Goal: Information Seeking & Learning: Learn about a topic

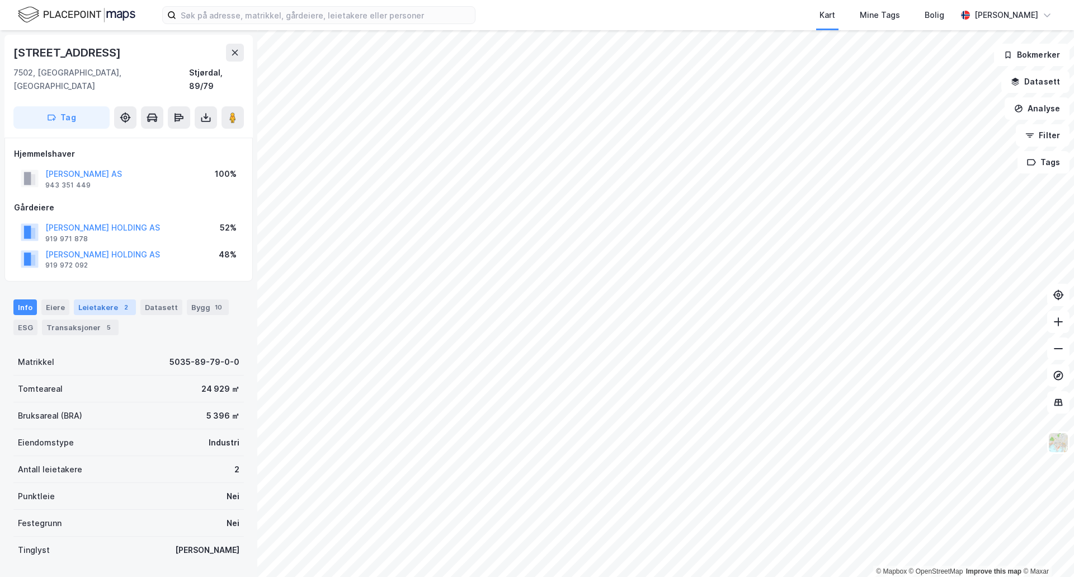
click at [96, 299] on div "Leietakere 2" at bounding box center [105, 307] width 62 height 16
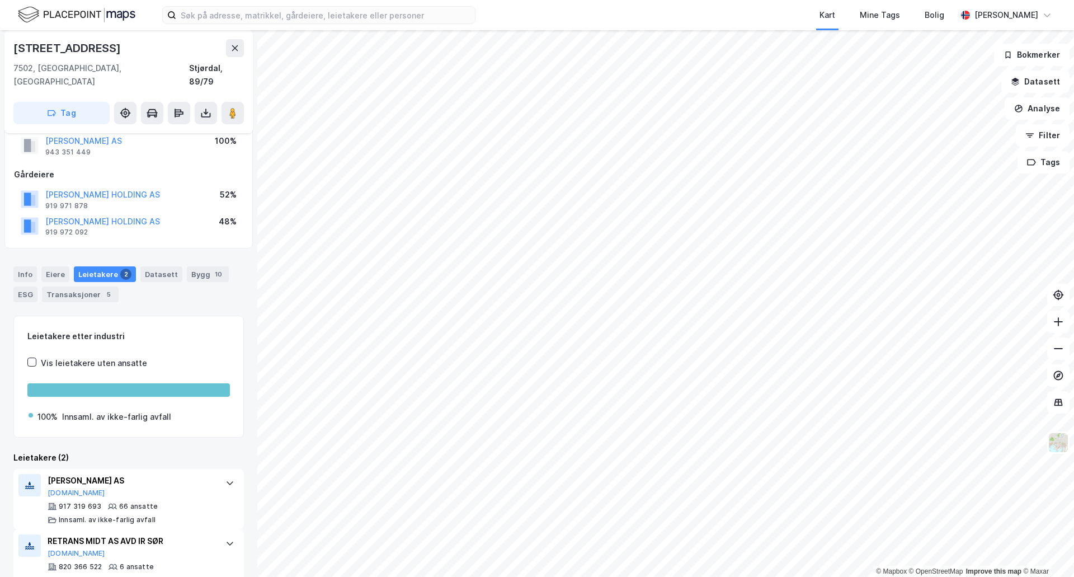
scroll to position [46, 0]
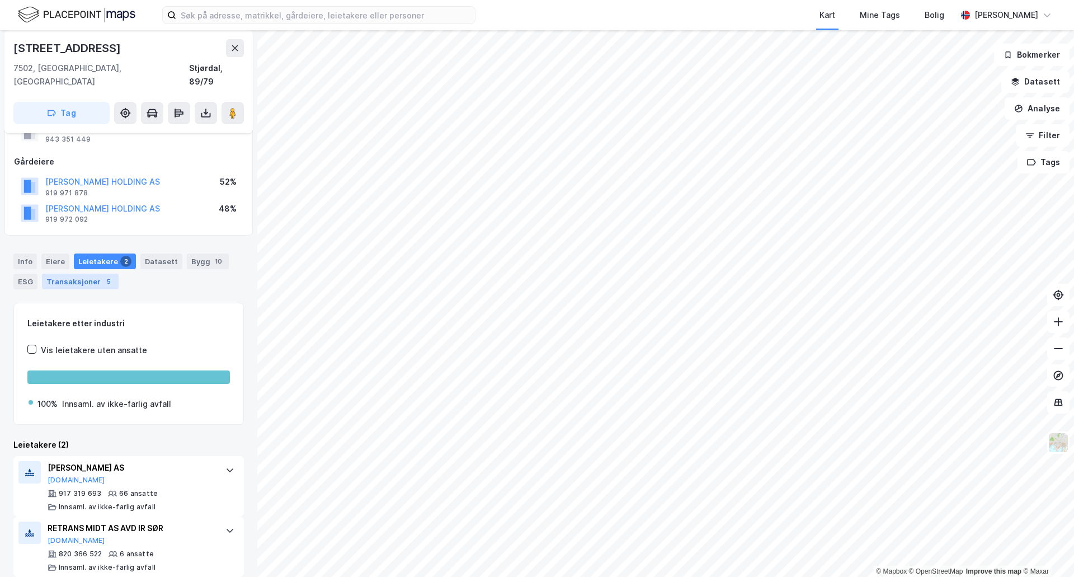
click at [95, 274] on div "Transaksjoner 5" at bounding box center [80, 282] width 77 height 16
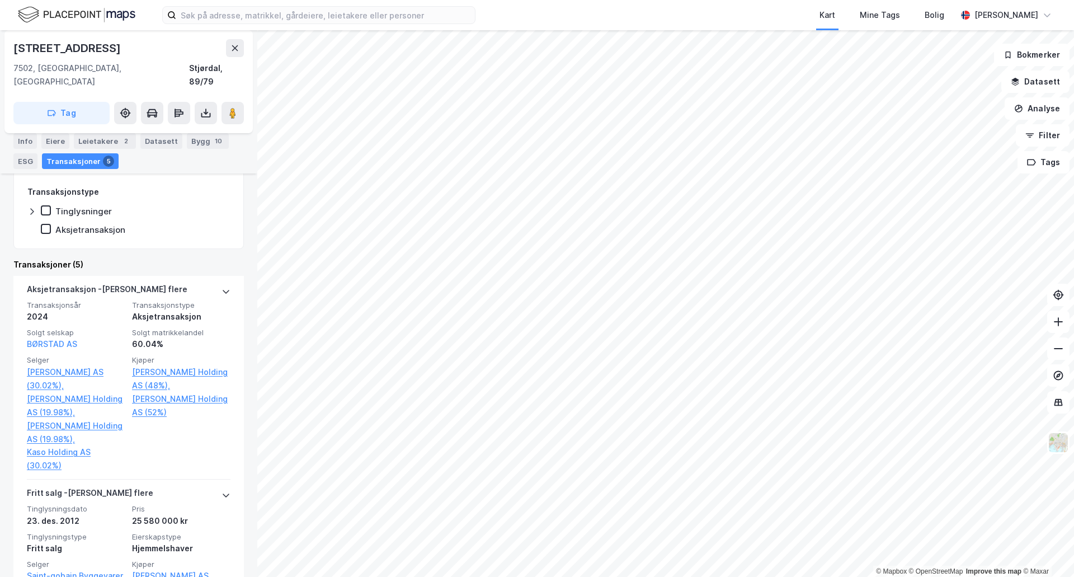
scroll to position [336, 0]
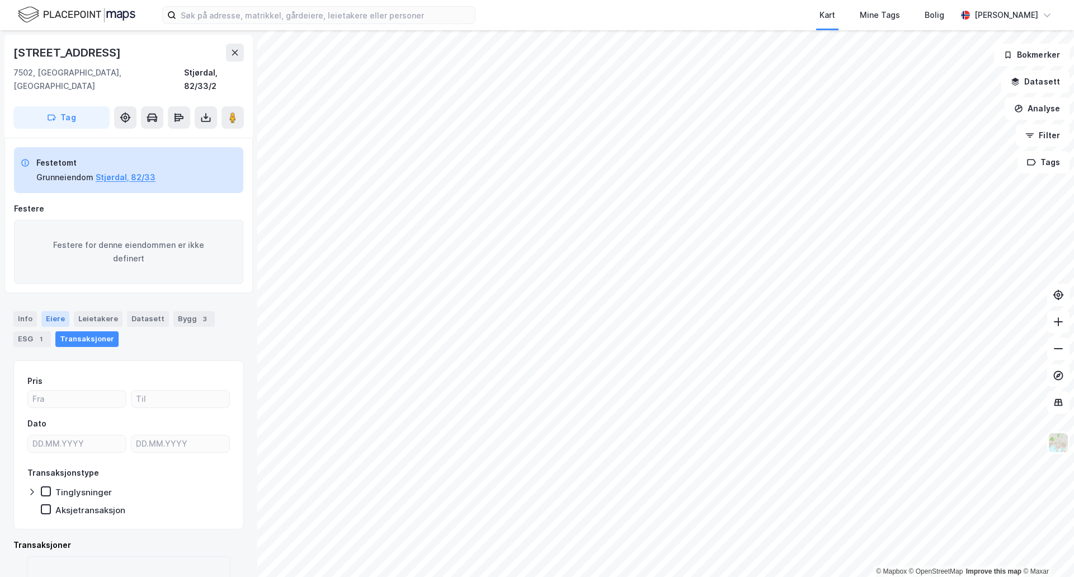
click at [45, 311] on div "Eiere" at bounding box center [55, 319] width 28 height 16
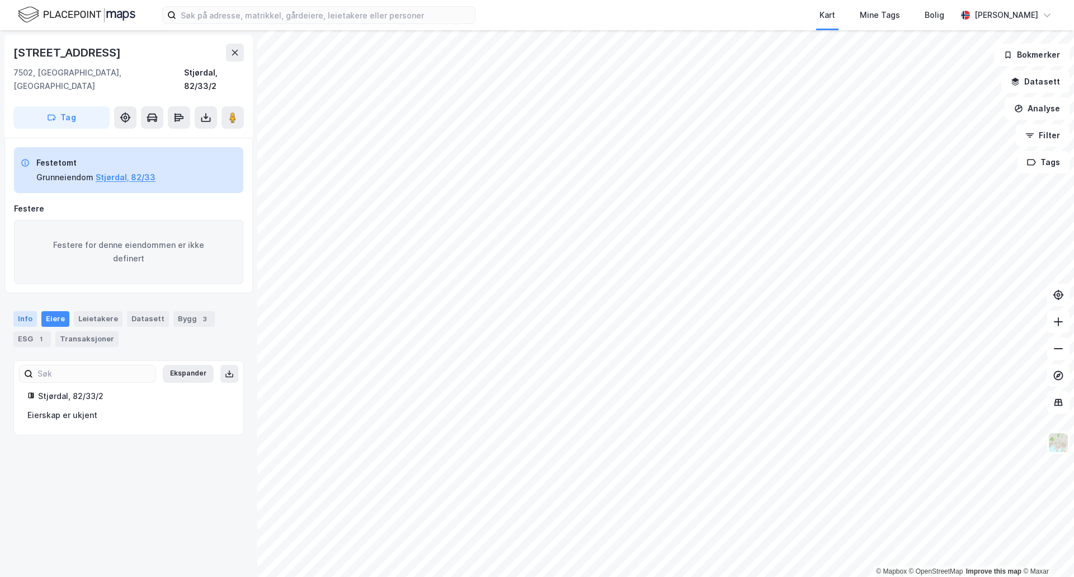
click at [25, 311] on div "Info" at bounding box center [24, 319] width 23 height 16
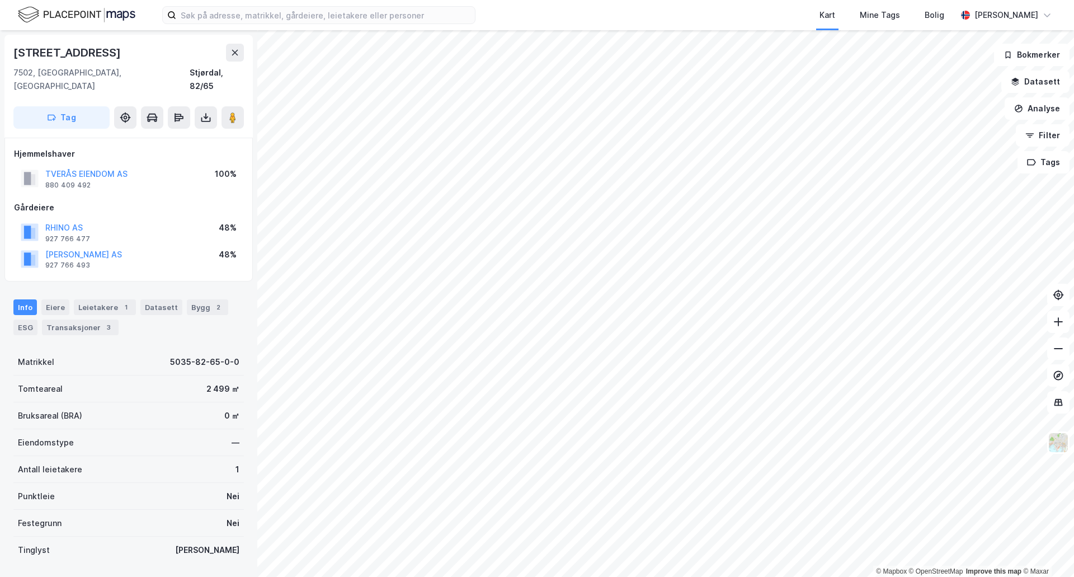
scroll to position [1, 0]
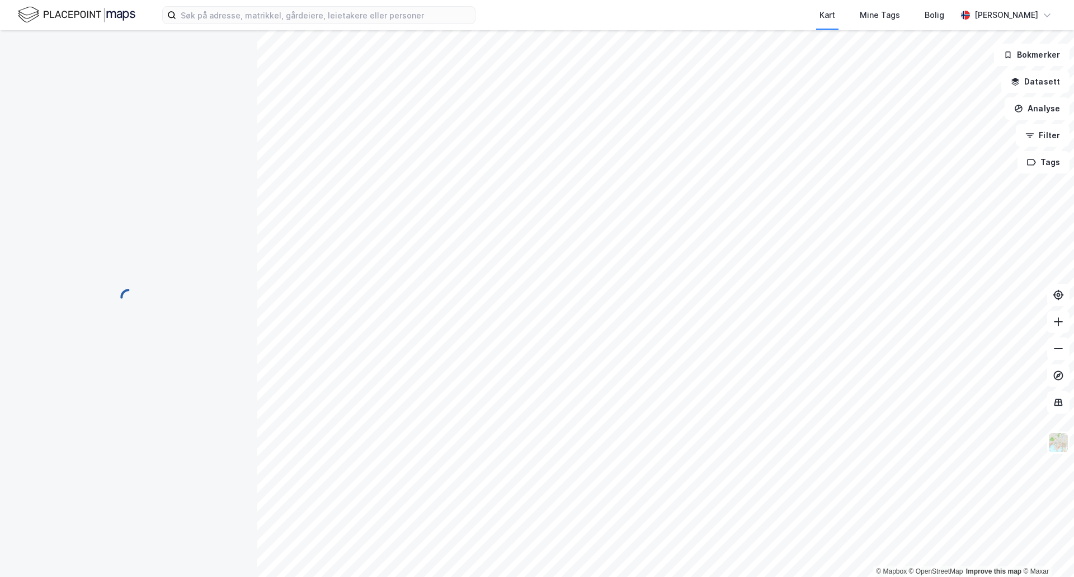
scroll to position [1, 0]
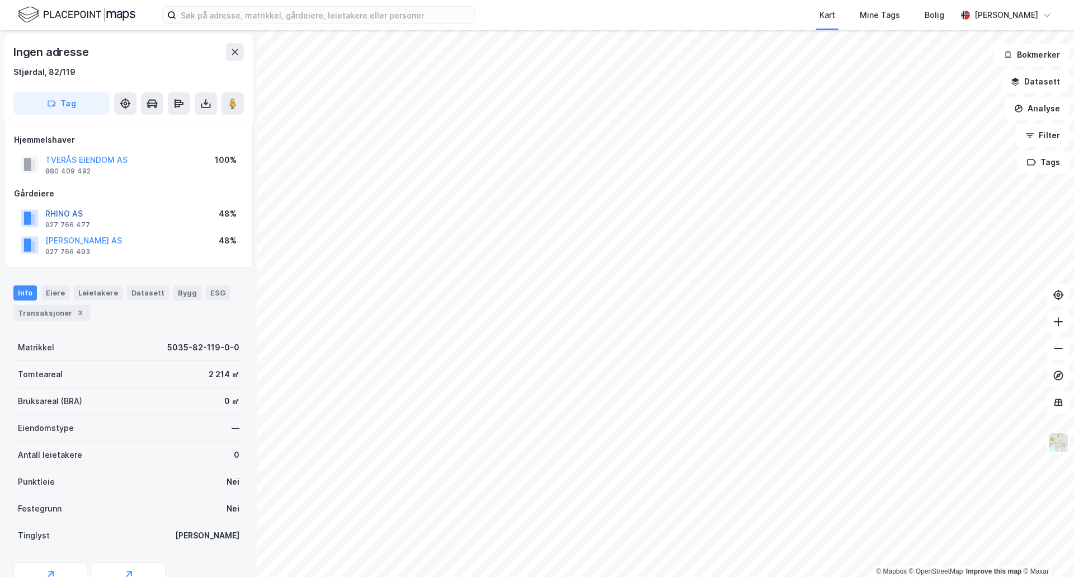
click at [0, 0] on button "RHINO AS" at bounding box center [0, 0] width 0 height 0
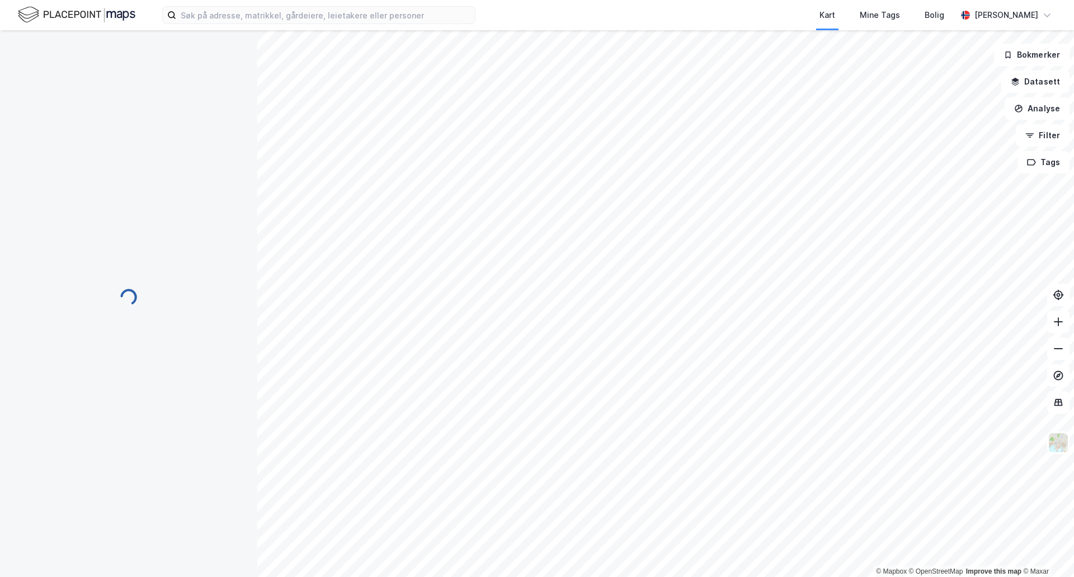
scroll to position [1, 0]
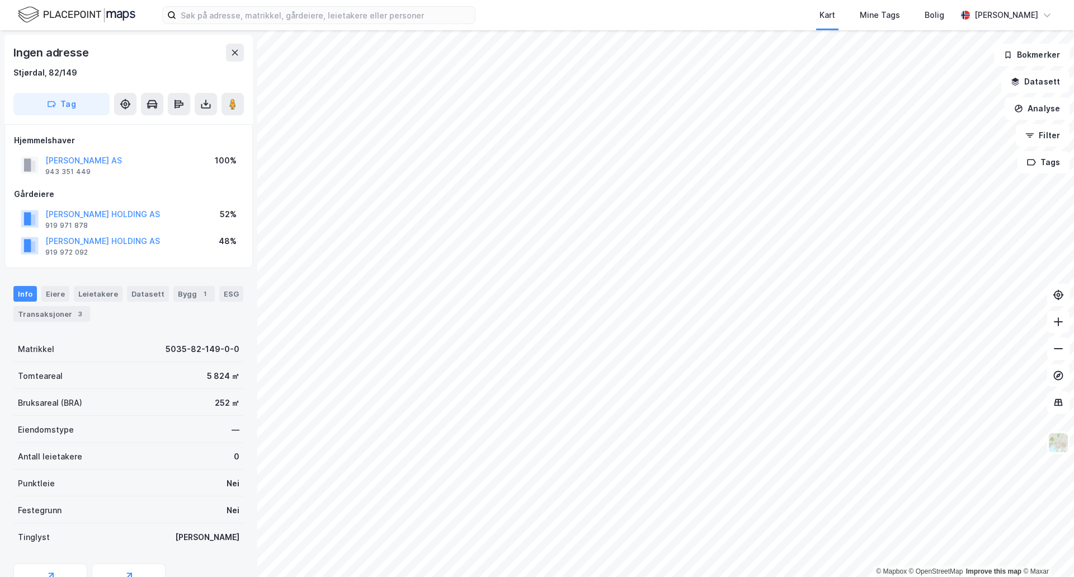
scroll to position [1, 0]
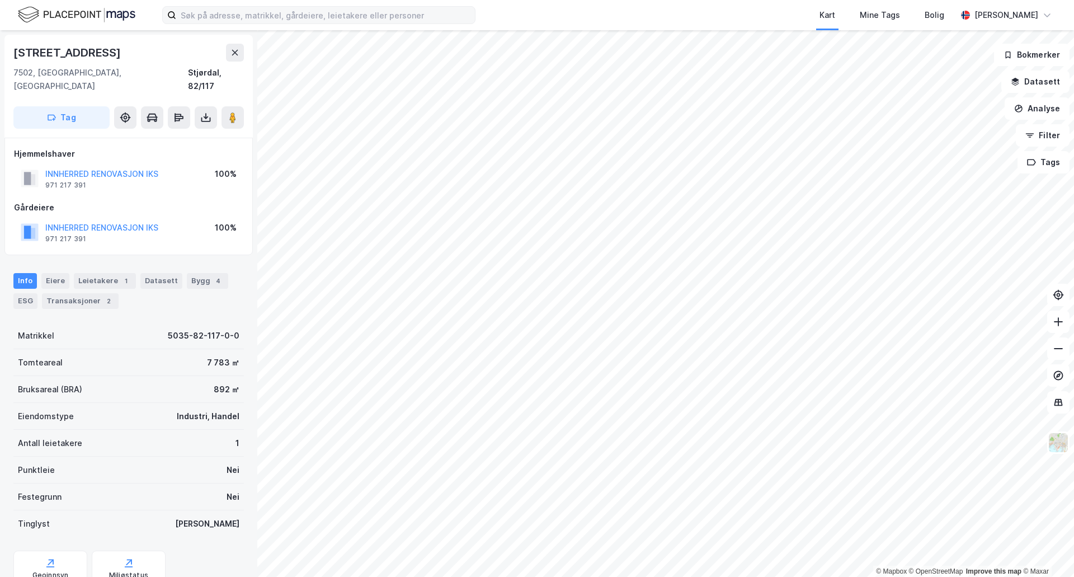
scroll to position [1, 0]
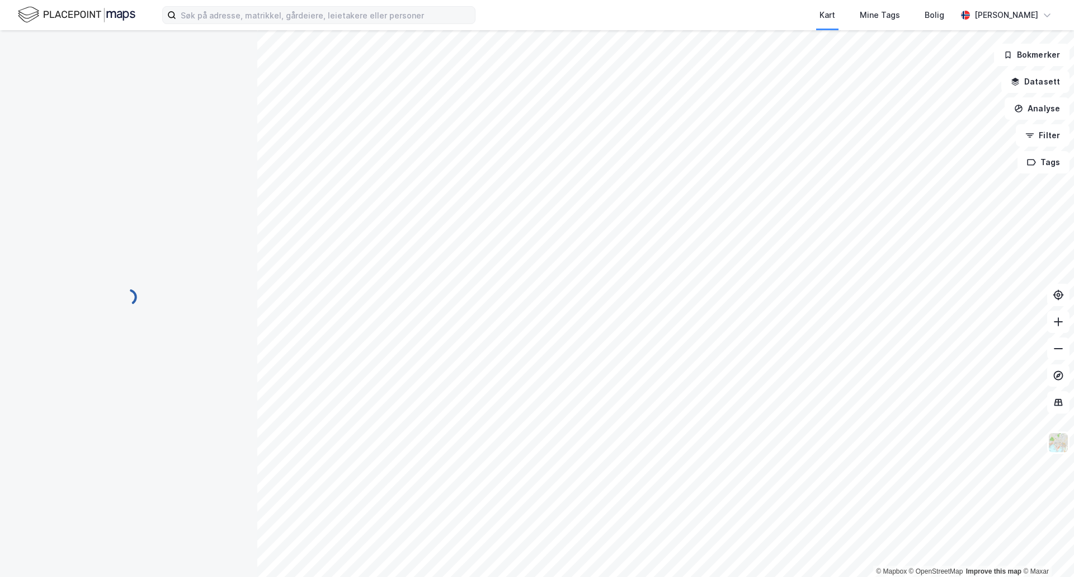
scroll to position [1, 0]
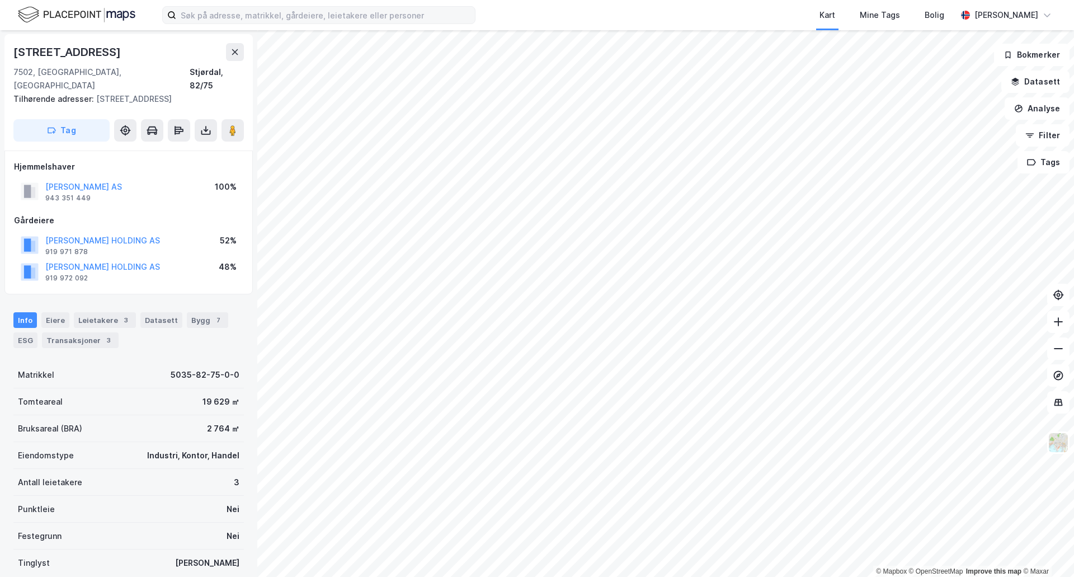
scroll to position [1, 0]
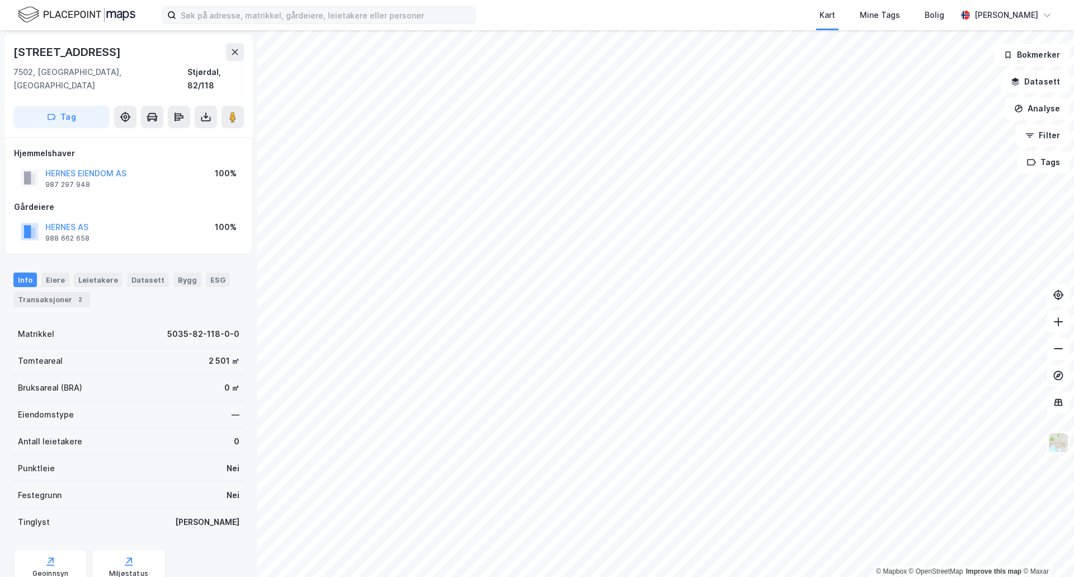
scroll to position [1, 0]
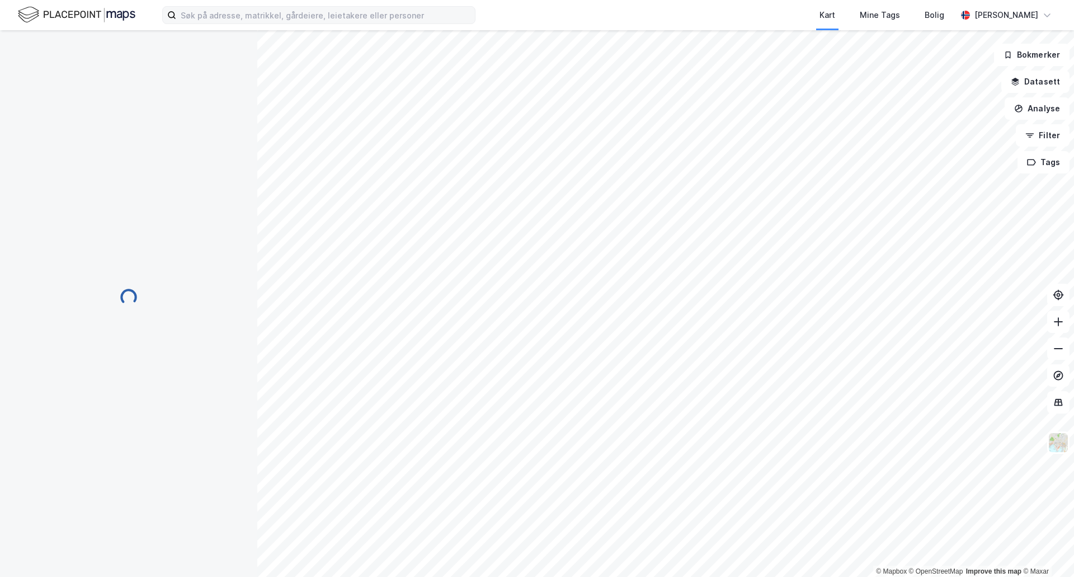
scroll to position [1, 0]
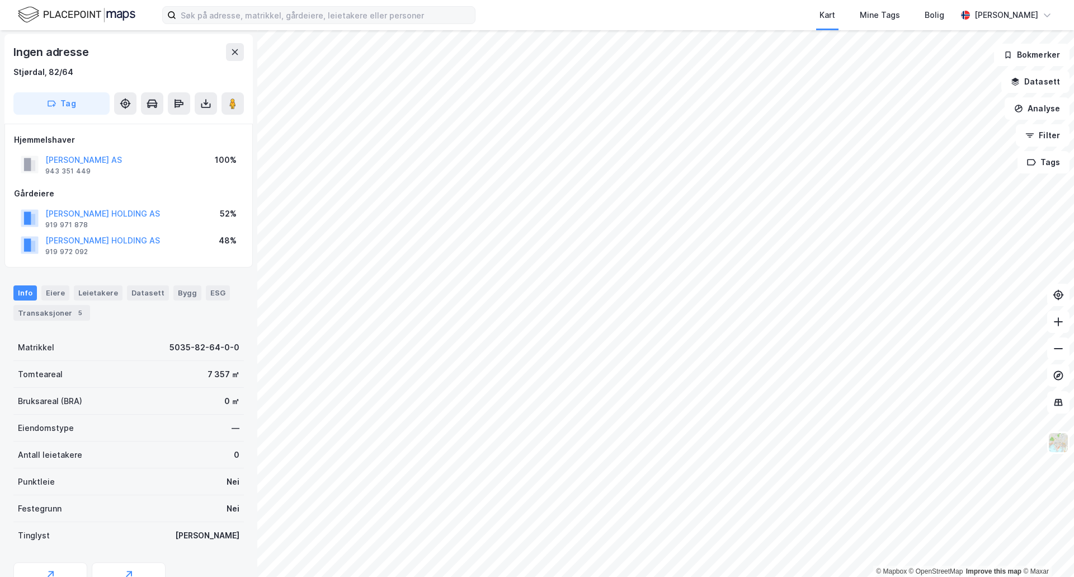
scroll to position [1, 0]
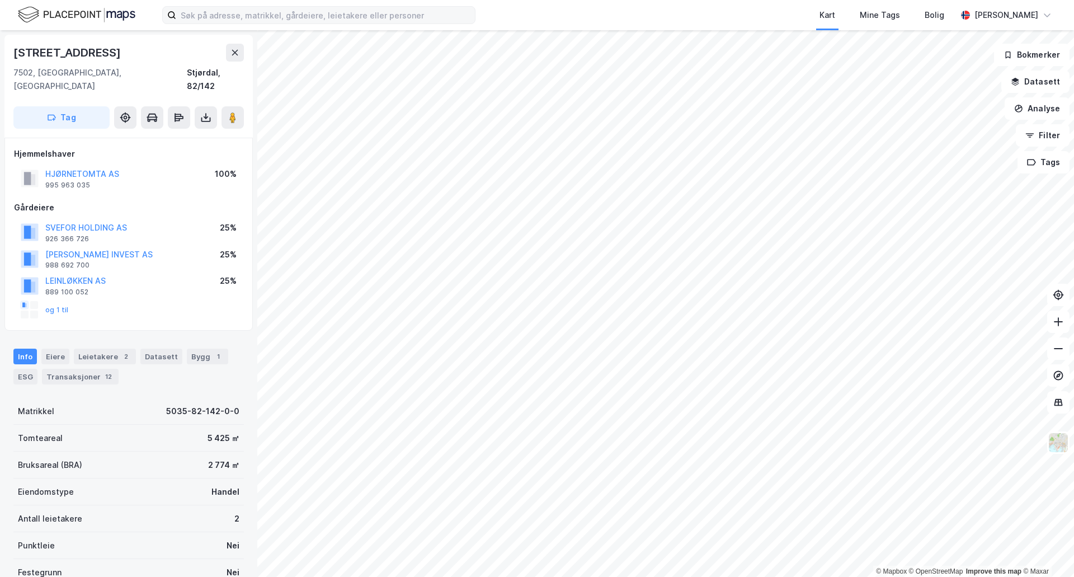
scroll to position [1, 0]
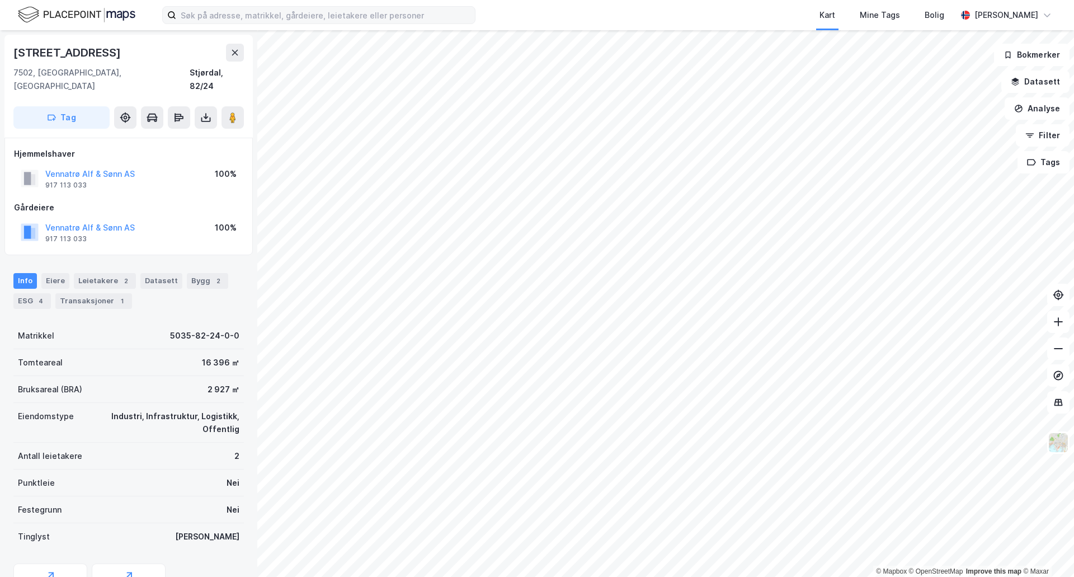
scroll to position [1, 0]
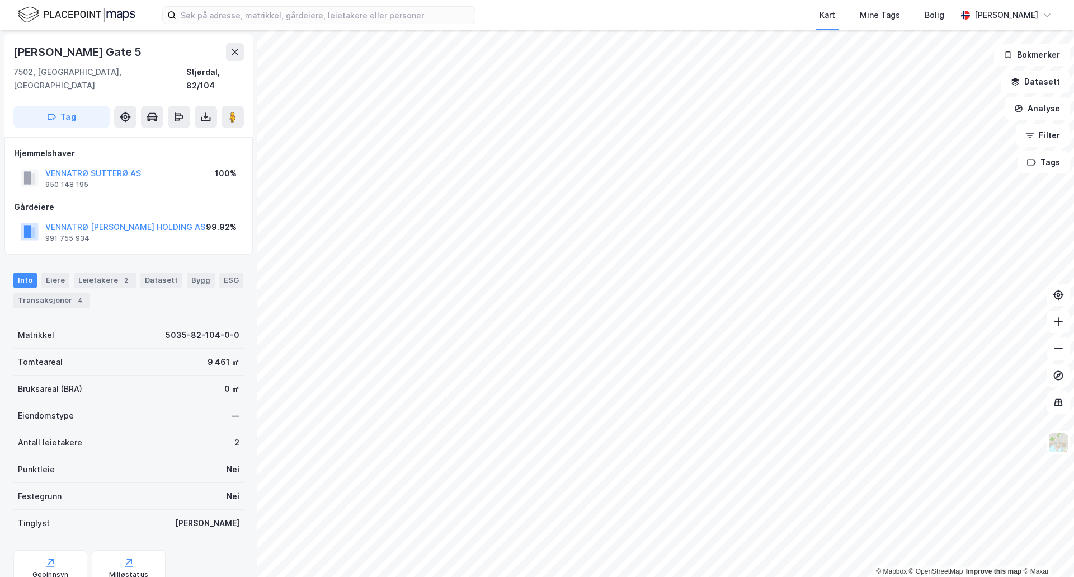
scroll to position [1, 0]
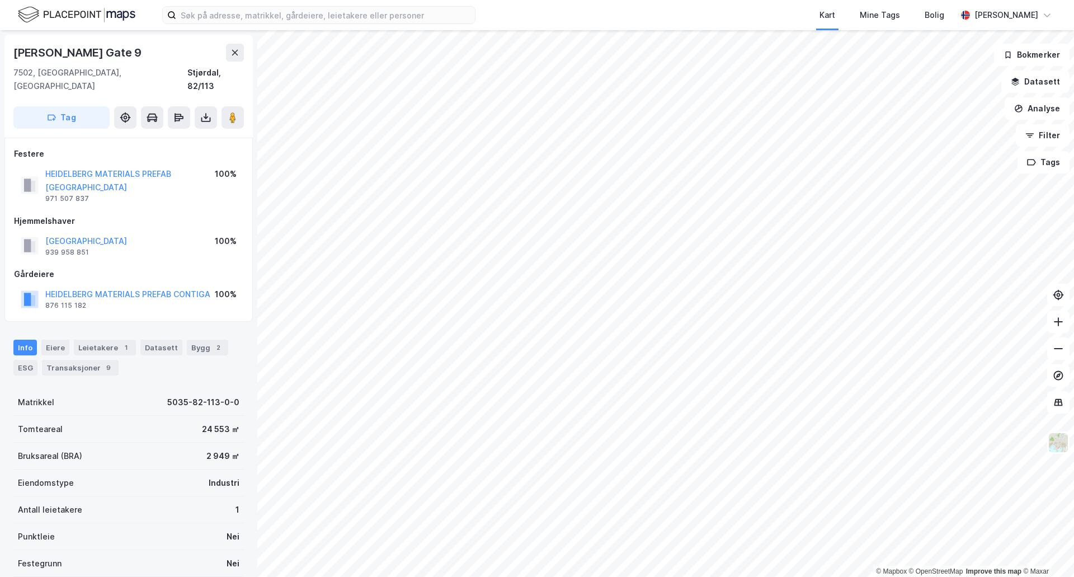
scroll to position [1, 0]
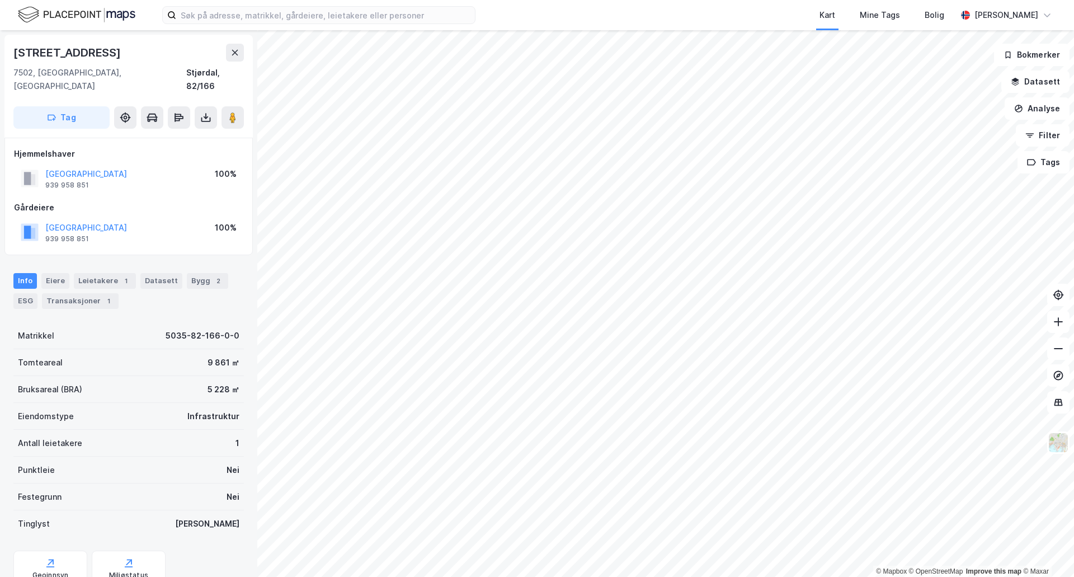
scroll to position [1, 0]
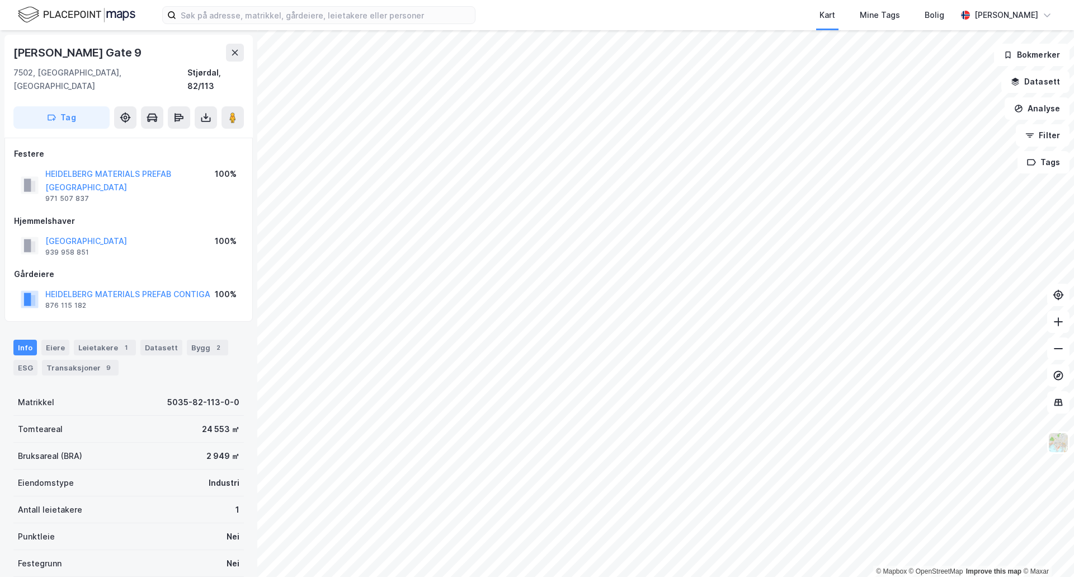
scroll to position [1, 0]
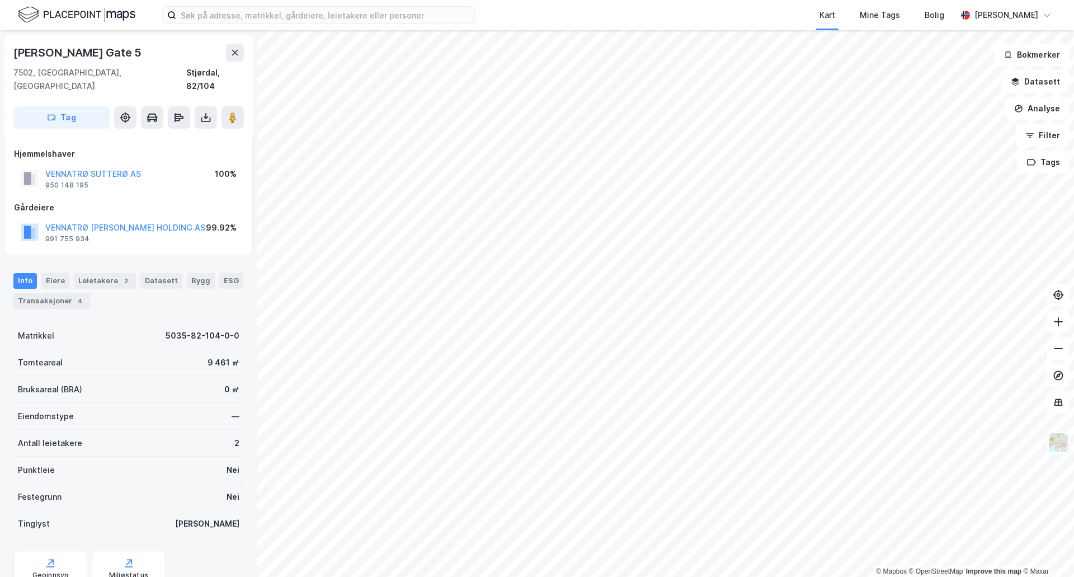
scroll to position [1, 0]
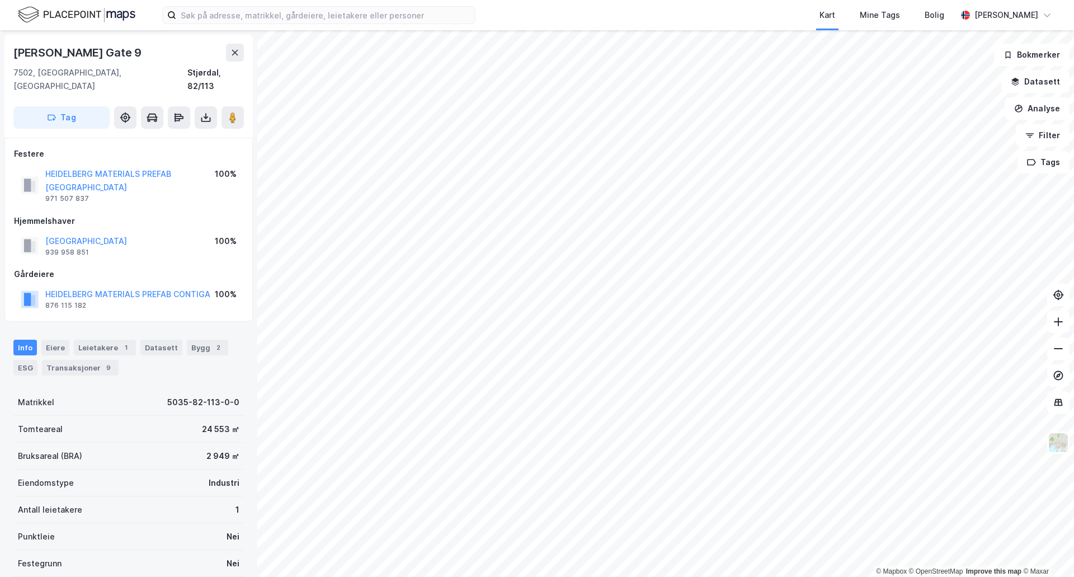
scroll to position [1, 0]
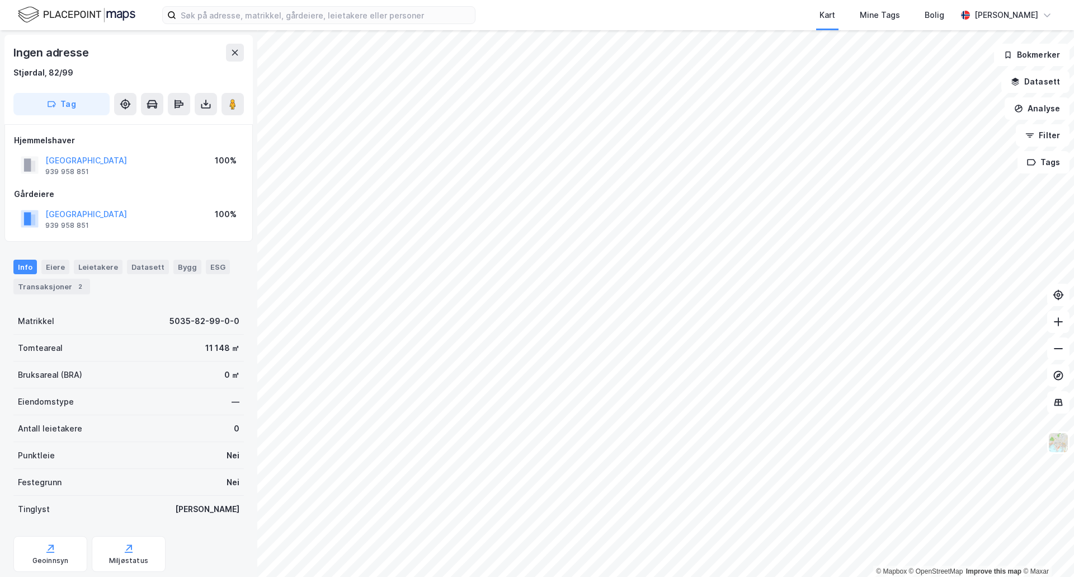
scroll to position [1, 0]
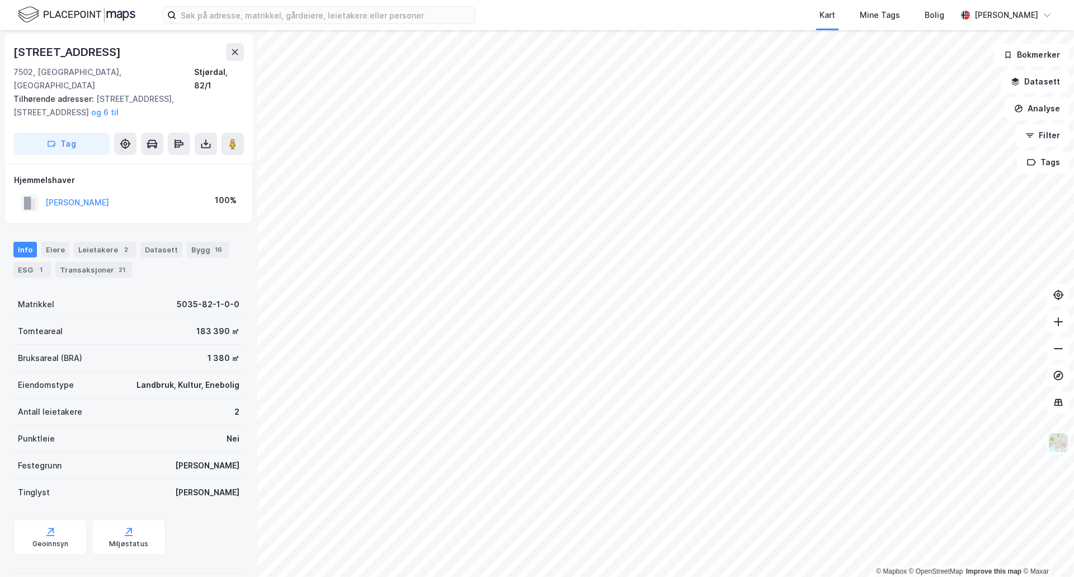
scroll to position [1, 0]
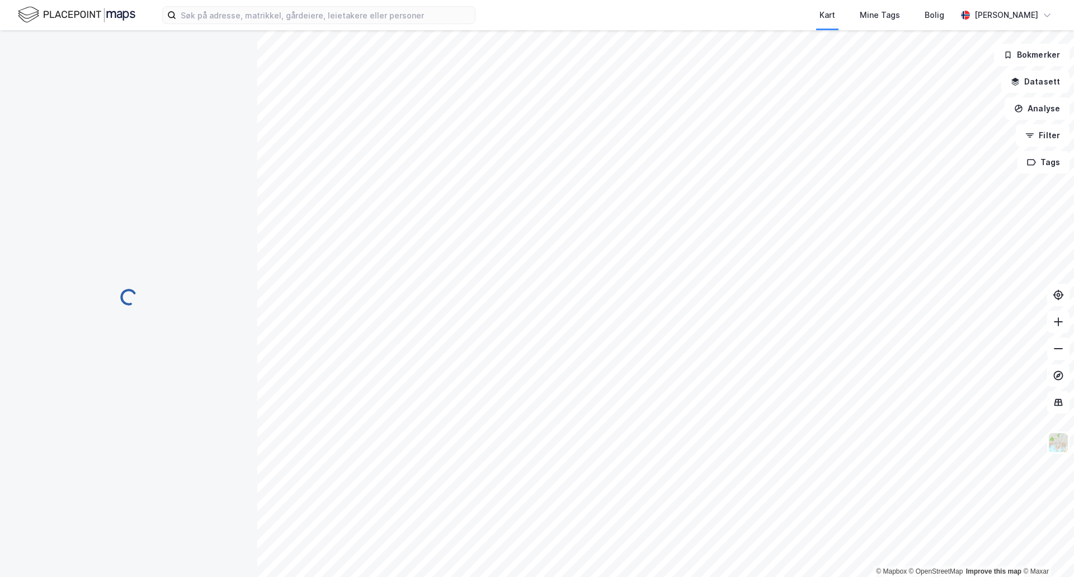
scroll to position [1, 0]
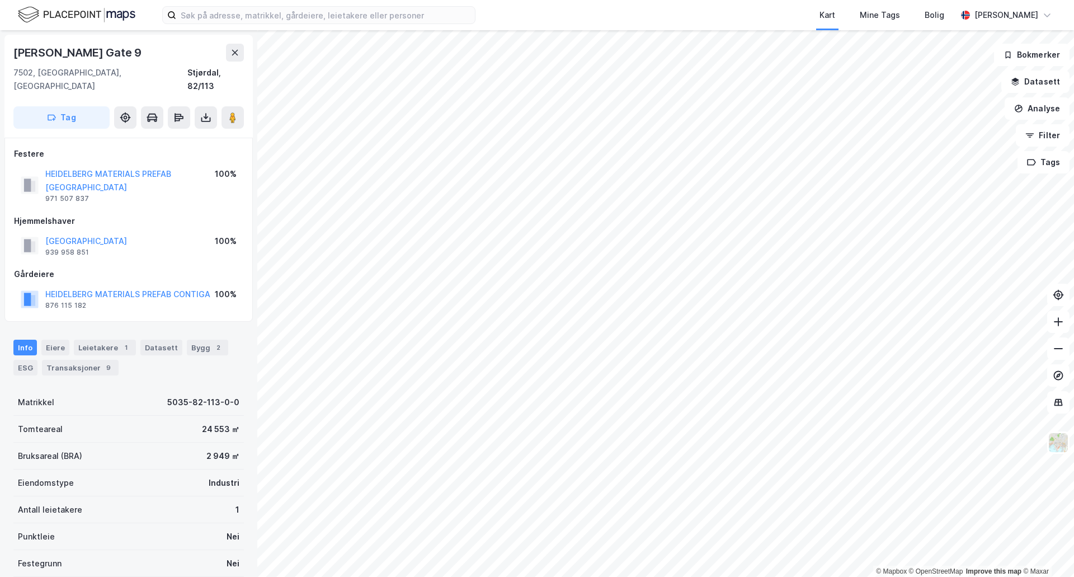
scroll to position [1, 0]
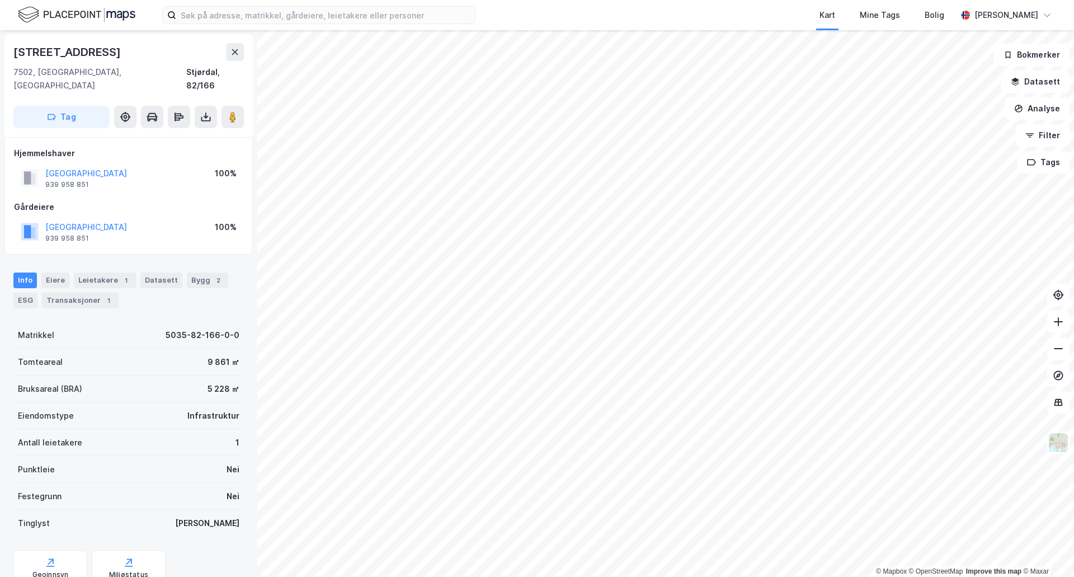
scroll to position [1, 0]
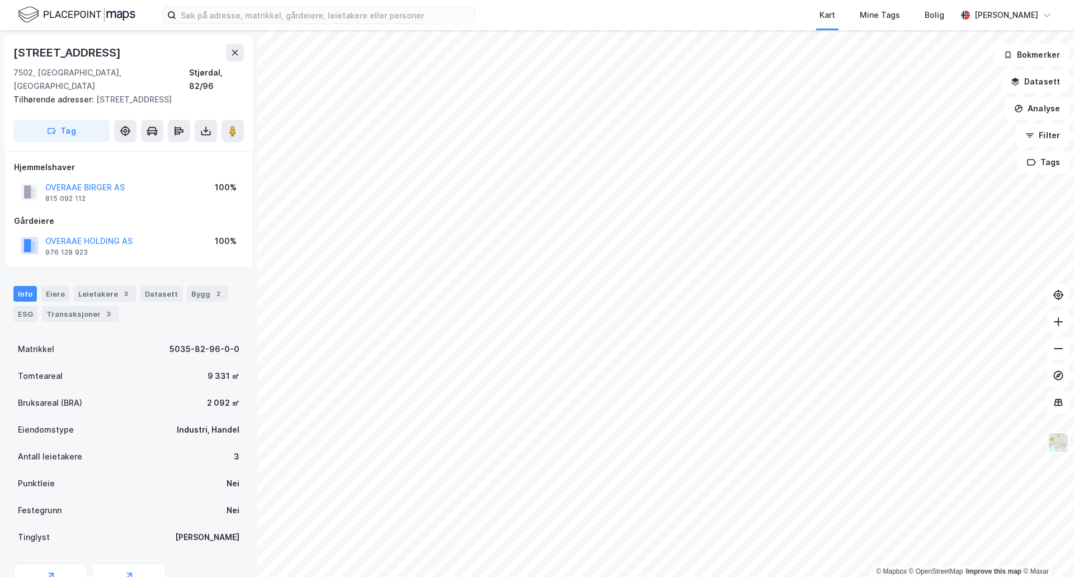
scroll to position [1, 0]
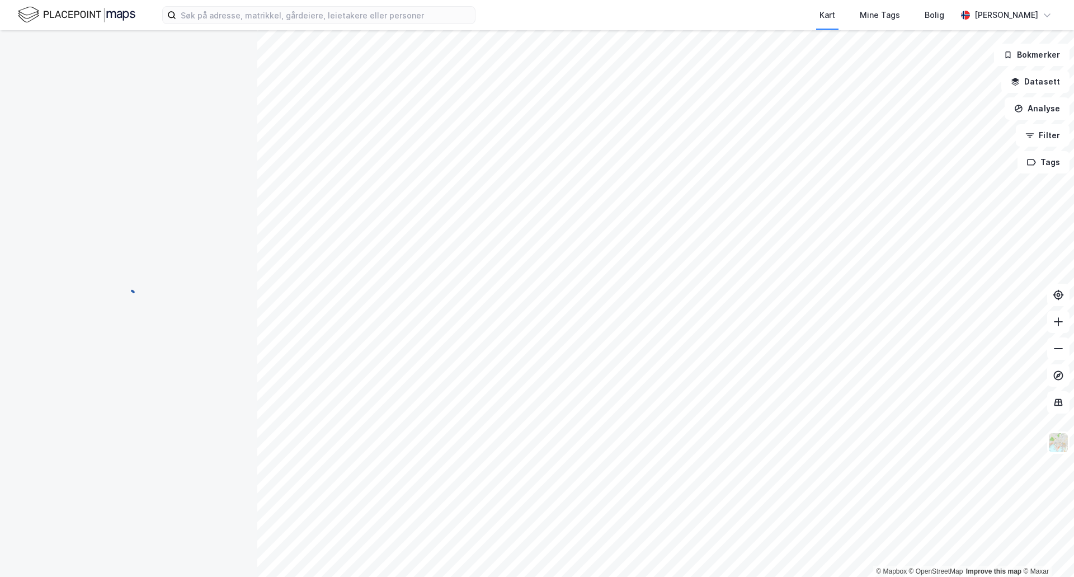
scroll to position [1, 0]
